Goal: Navigation & Orientation: Find specific page/section

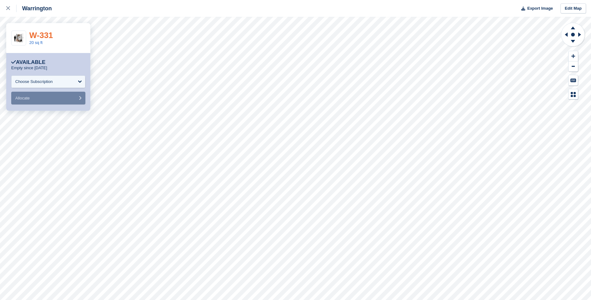
click at [42, 33] on link "W-331" at bounding box center [41, 35] width 24 height 9
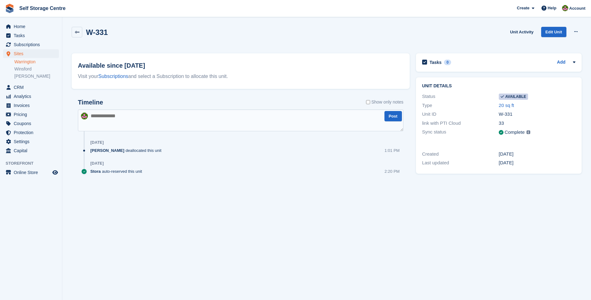
click at [21, 61] on link "Warrington" at bounding box center [36, 62] width 45 height 6
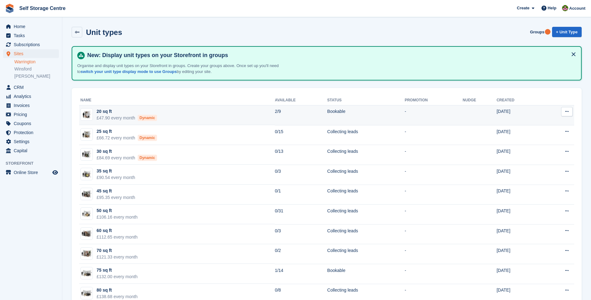
click at [105, 111] on div "20 sq ft" at bounding box center [127, 111] width 60 height 7
